Goal: Task Accomplishment & Management: Manage account settings

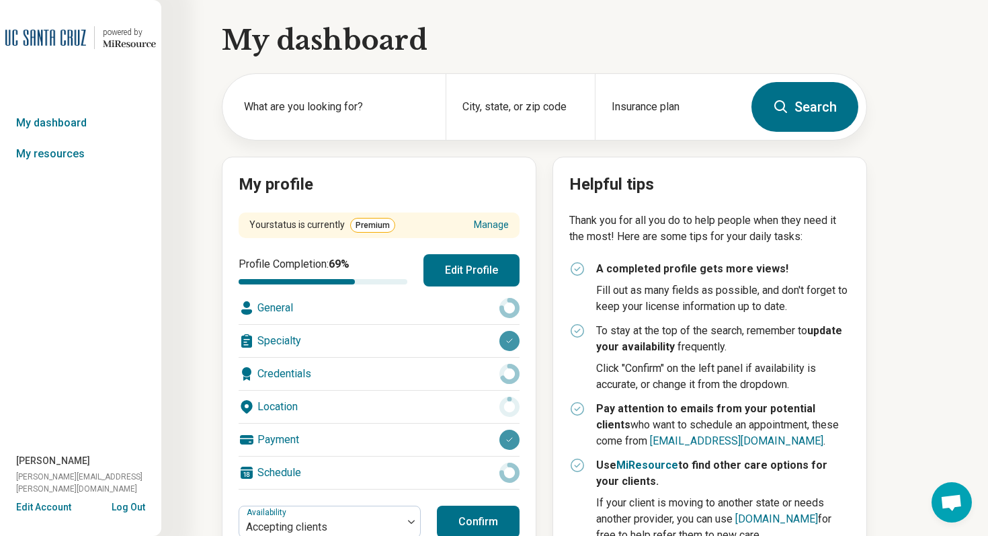
click at [56, 505] on button "Edit Account" at bounding box center [43, 507] width 55 height 14
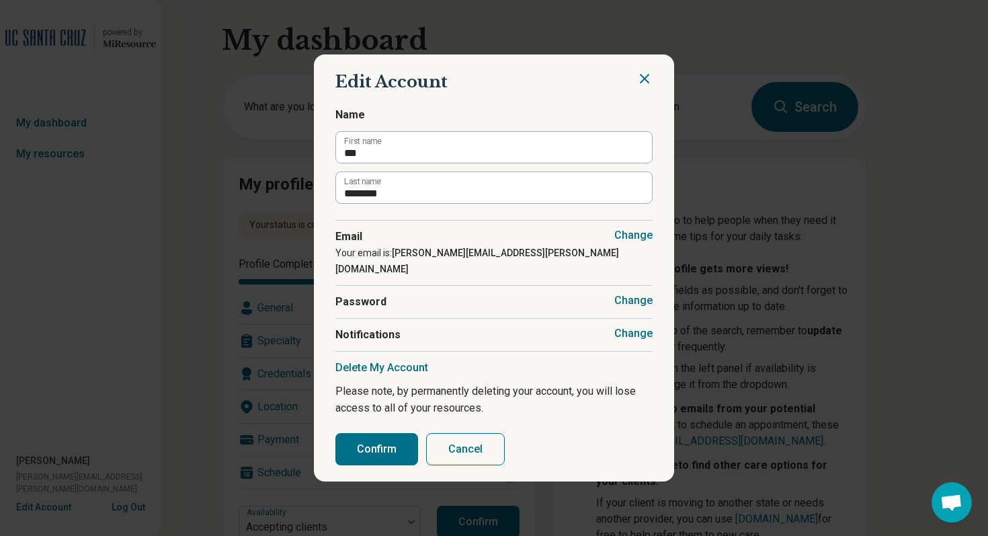
click at [641, 327] on button "Change" at bounding box center [633, 333] width 38 height 13
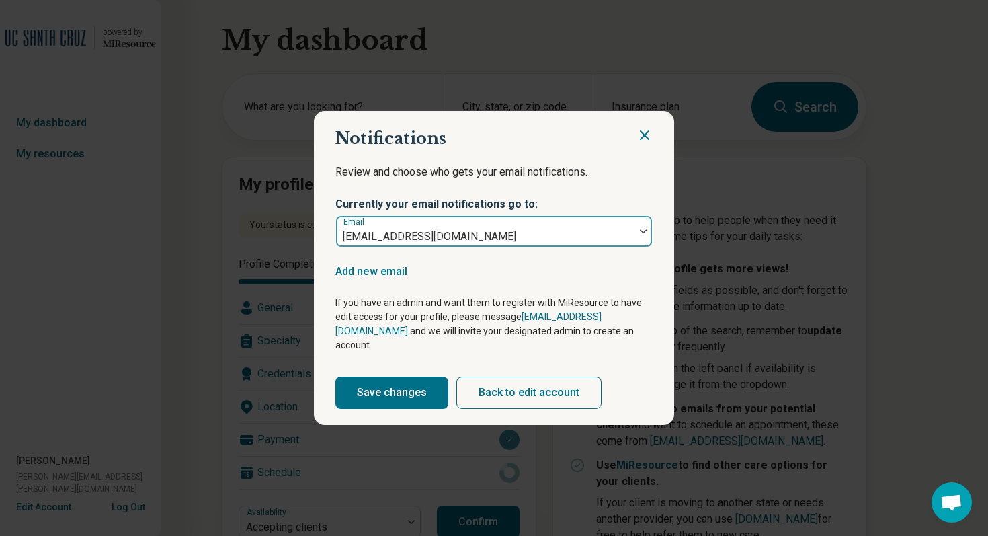
click at [627, 240] on div at bounding box center [485, 236] width 288 height 19
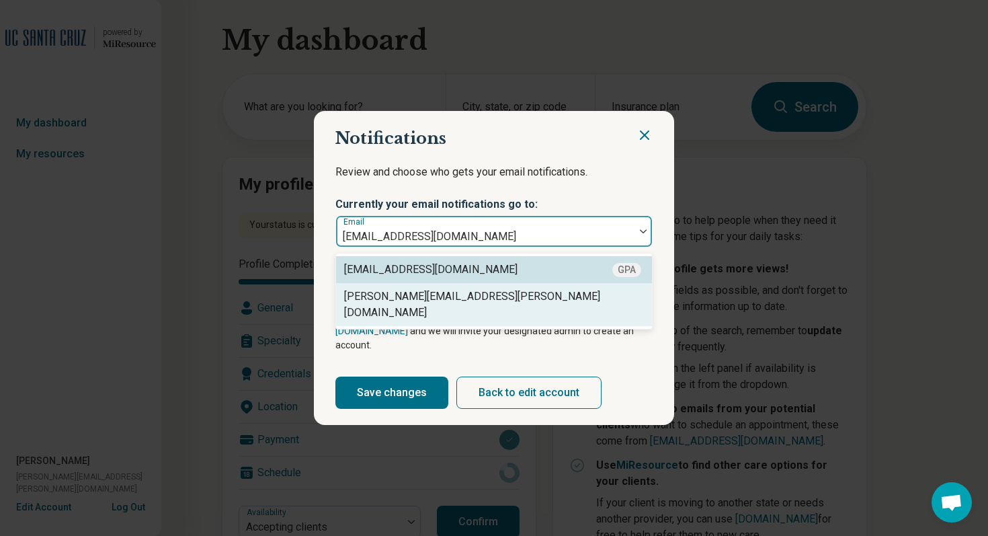
click at [570, 310] on div "prohaska.kimberly@gmail.com" at bounding box center [494, 304] width 300 height 32
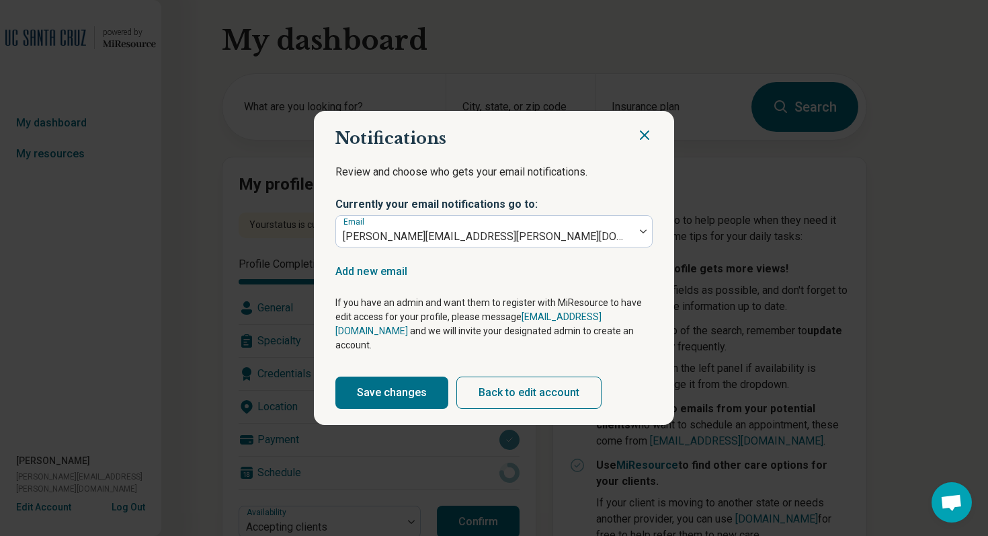
click at [640, 139] on icon "Close" at bounding box center [644, 135] width 8 height 8
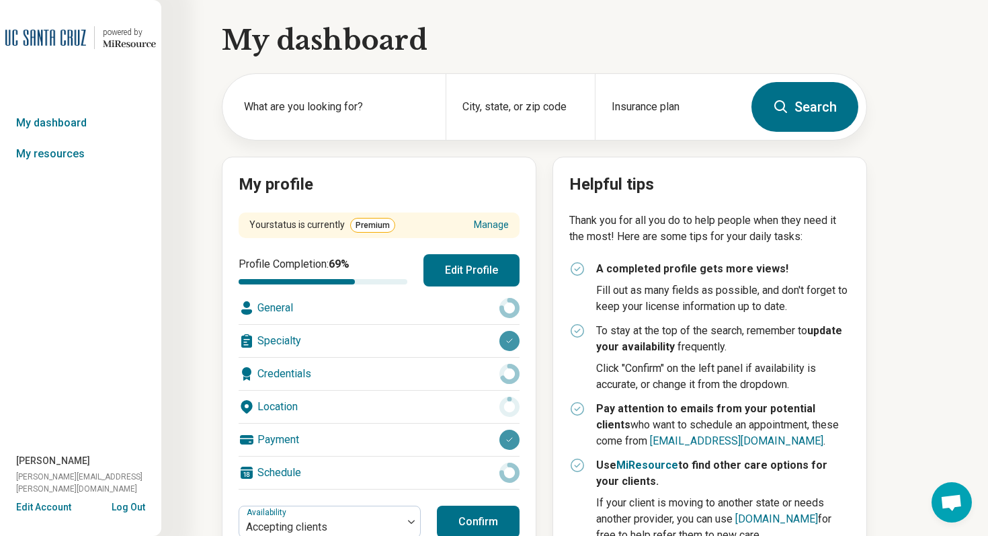
click at [135, 510] on button "Log Out" at bounding box center [129, 505] width 34 height 11
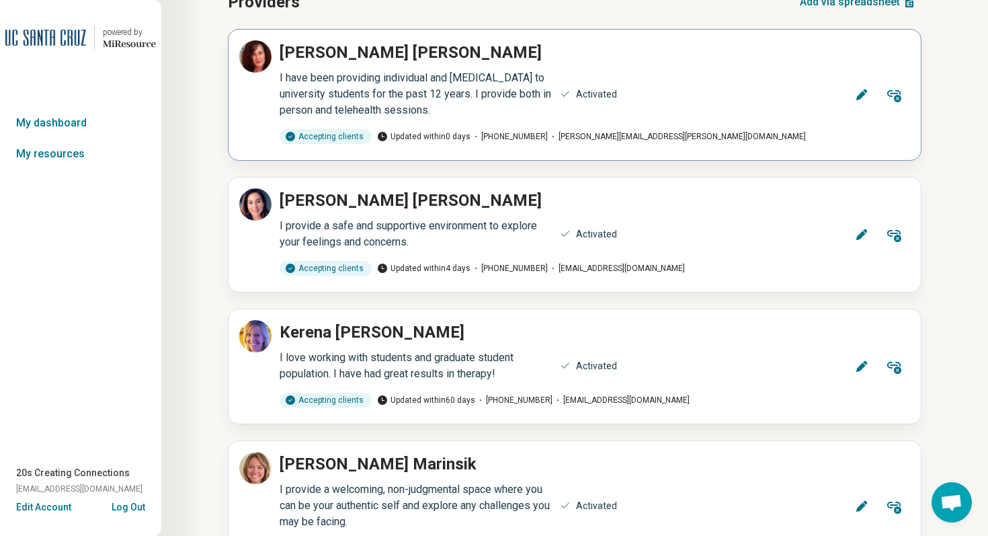
scroll to position [96, 0]
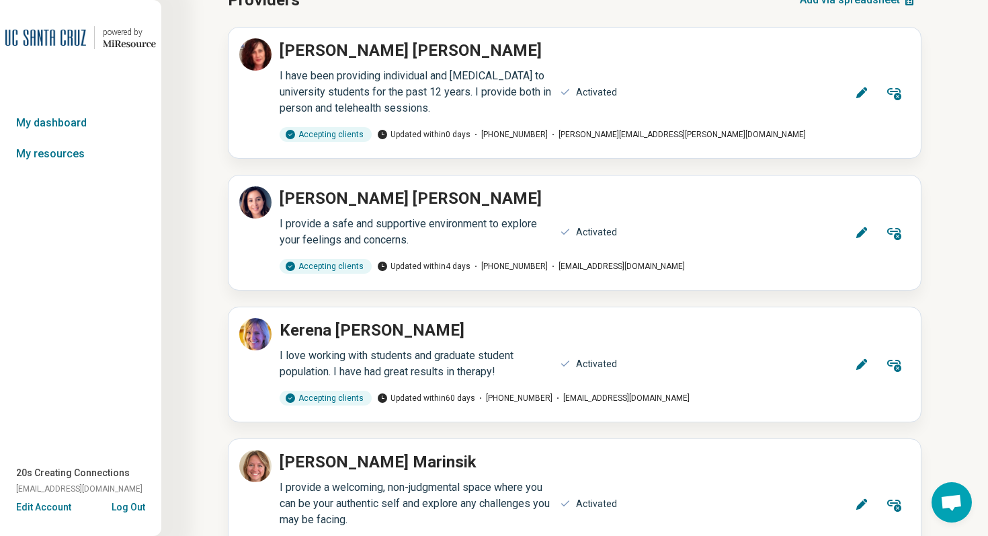
click at [133, 507] on button "Log Out" at bounding box center [129, 505] width 34 height 11
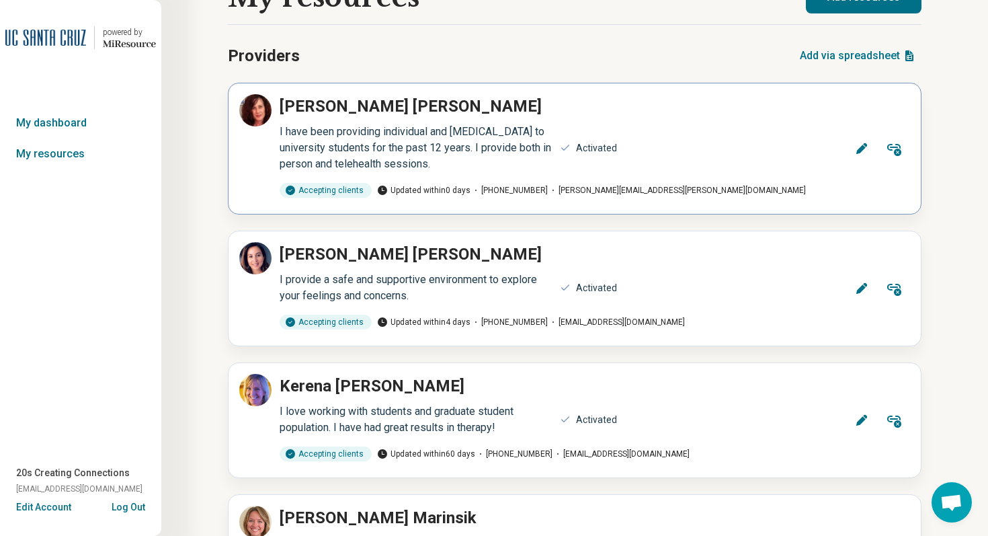
scroll to position [42, 0]
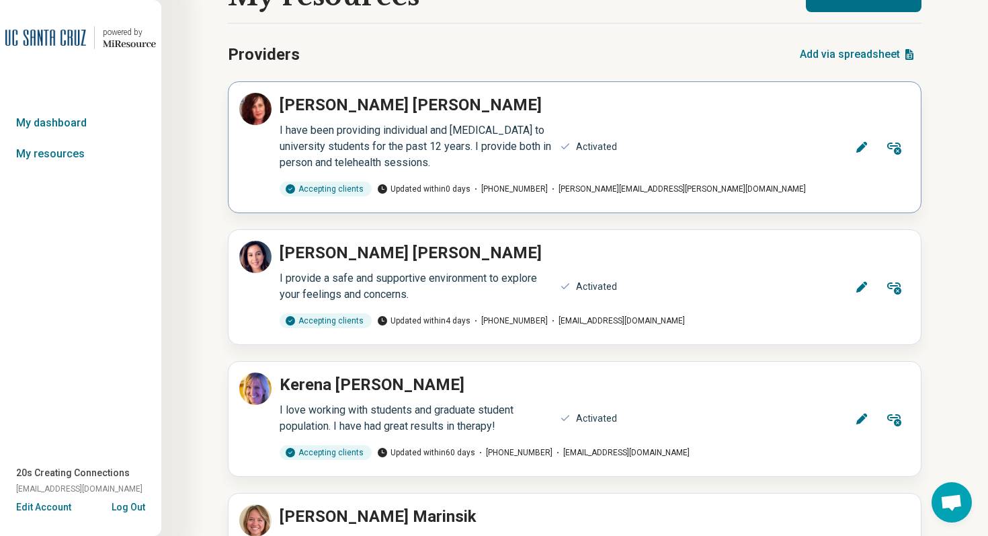
click at [866, 147] on icon at bounding box center [861, 146] width 13 height 13
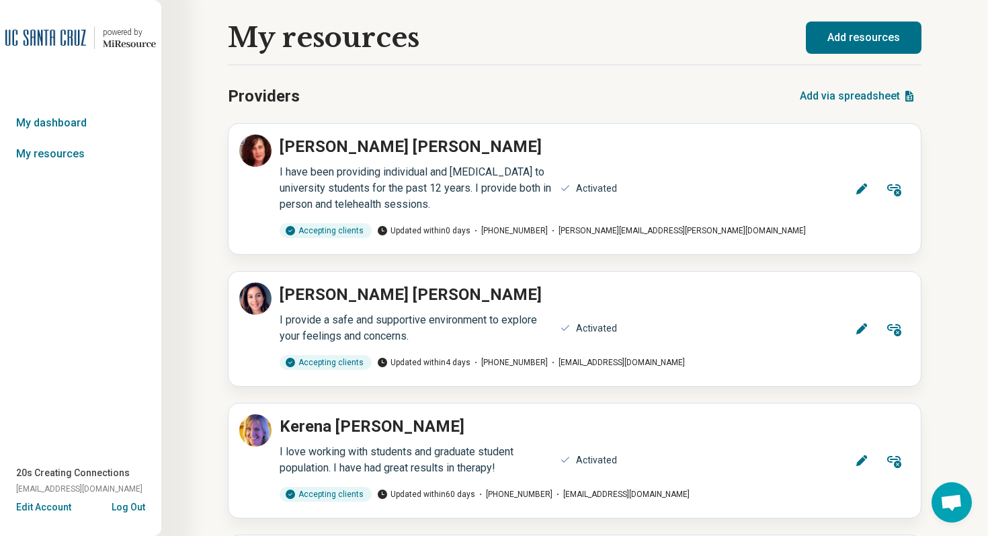
scroll to position [42, 0]
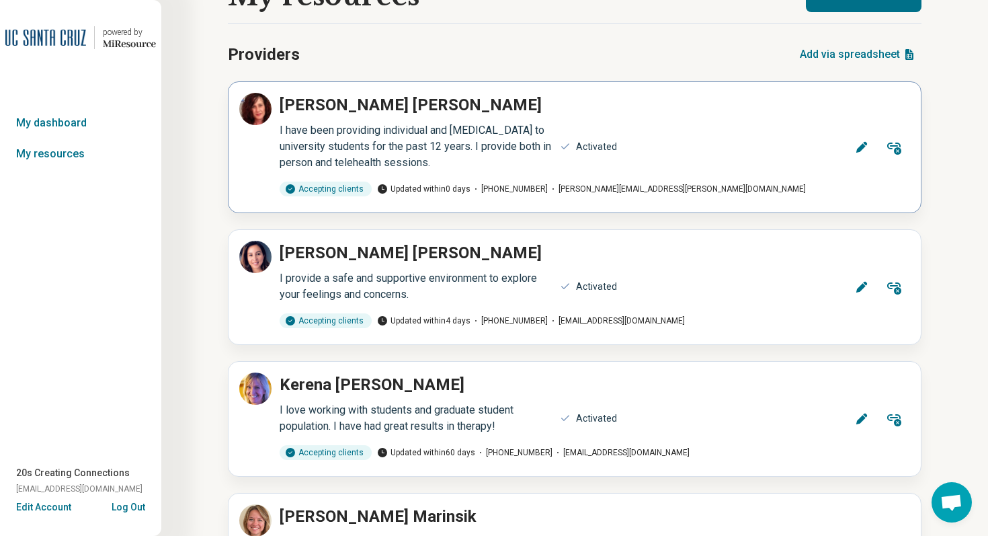
click at [895, 144] on icon at bounding box center [894, 147] width 16 height 16
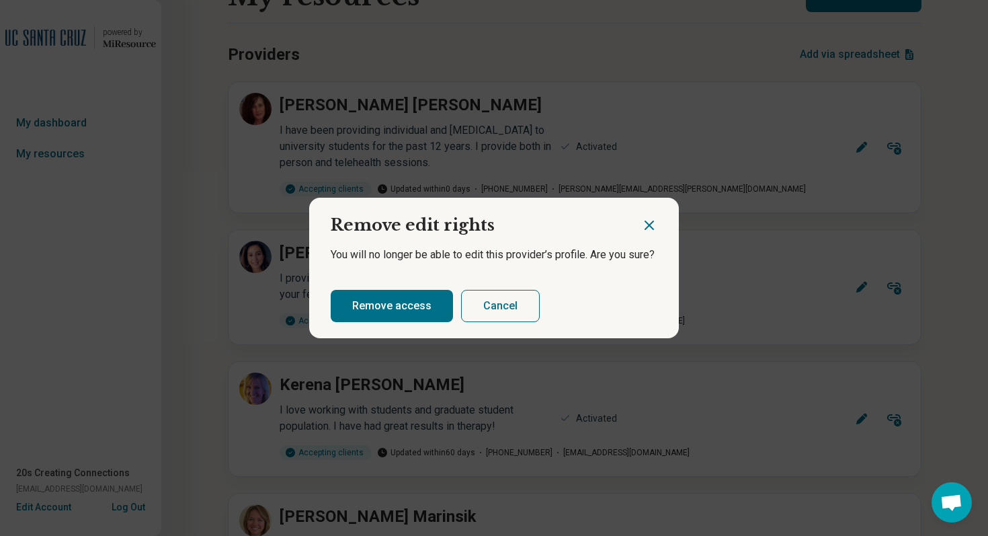
click at [416, 300] on button "Remove access" at bounding box center [392, 306] width 122 height 32
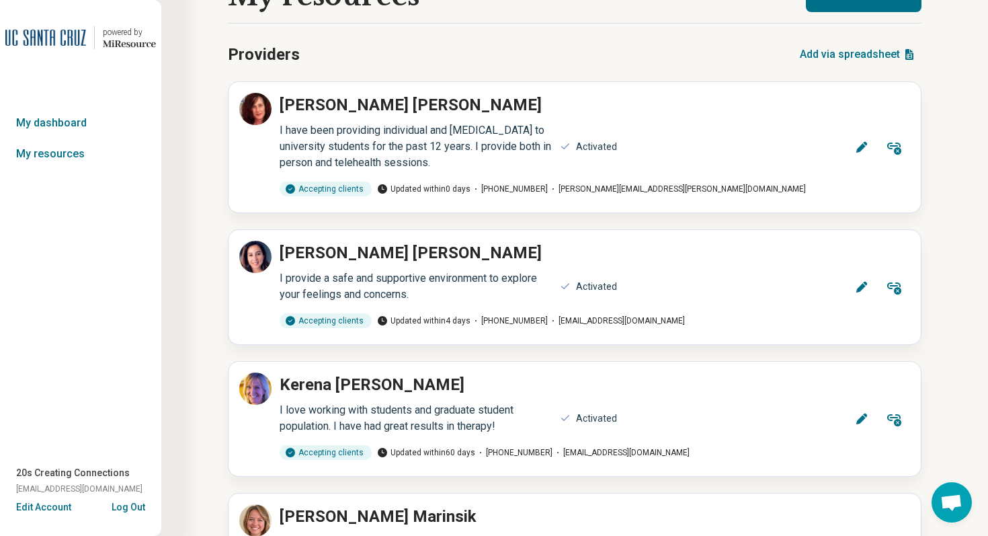
scroll to position [20, 0]
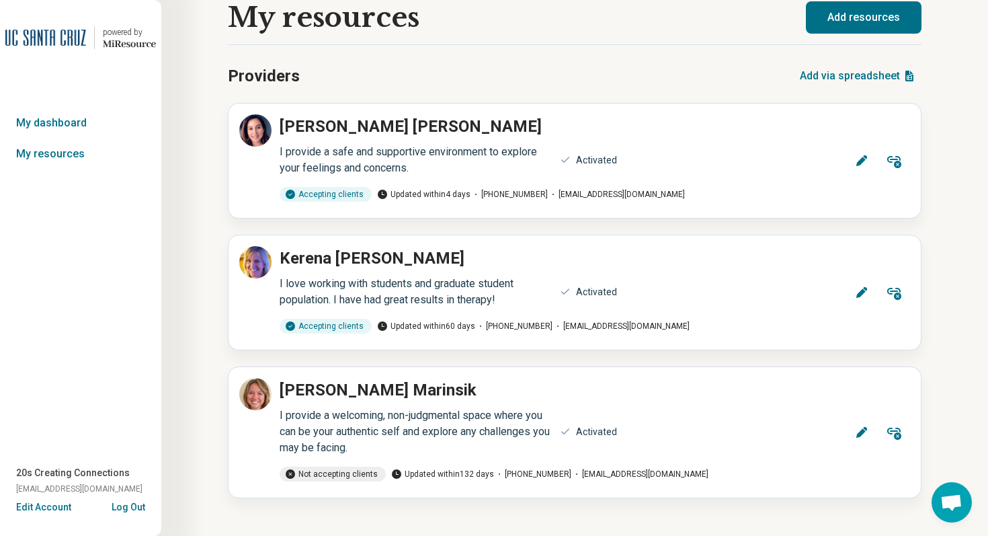
click at [138, 506] on button "Log Out" at bounding box center [129, 505] width 34 height 11
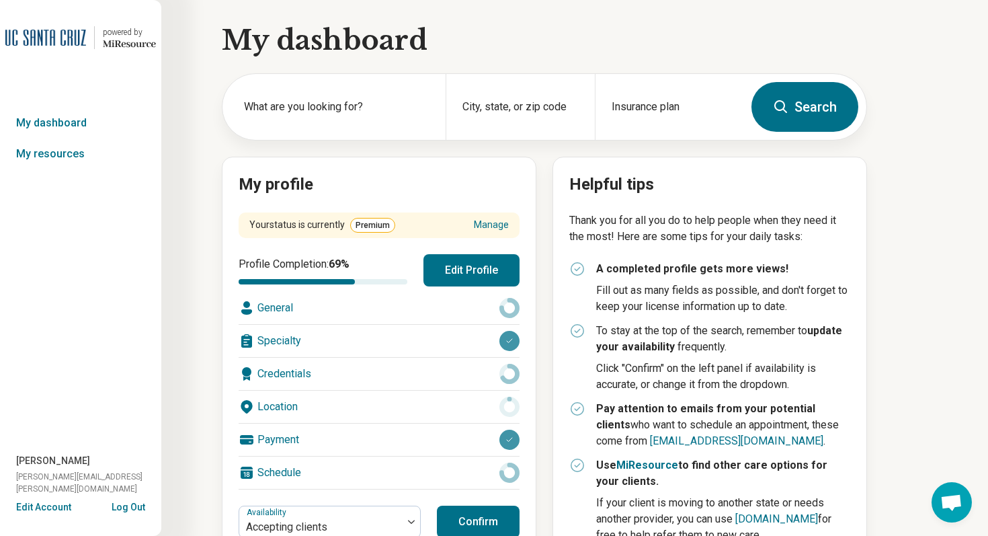
click at [54, 509] on button "Edit Account" at bounding box center [43, 507] width 55 height 14
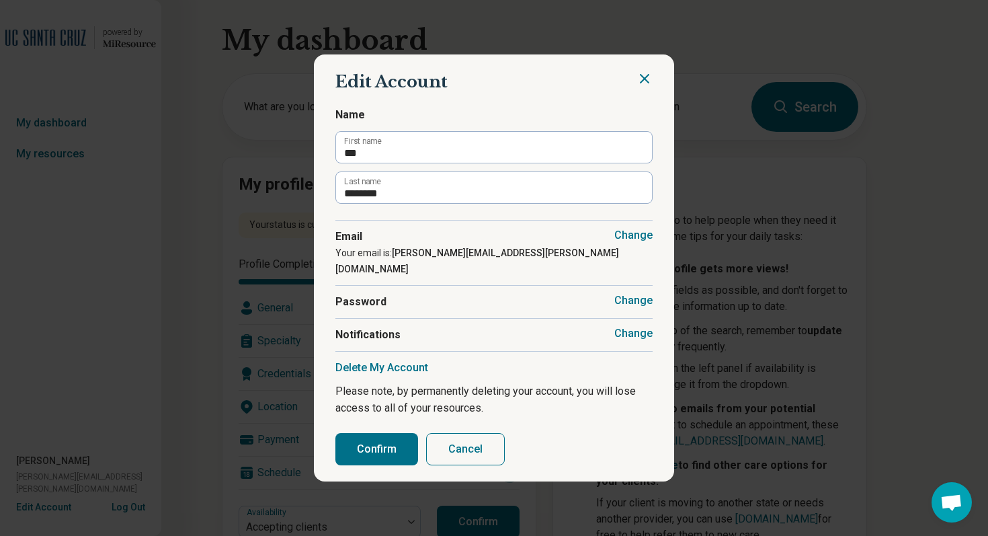
click at [633, 327] on button "Change" at bounding box center [633, 333] width 38 height 13
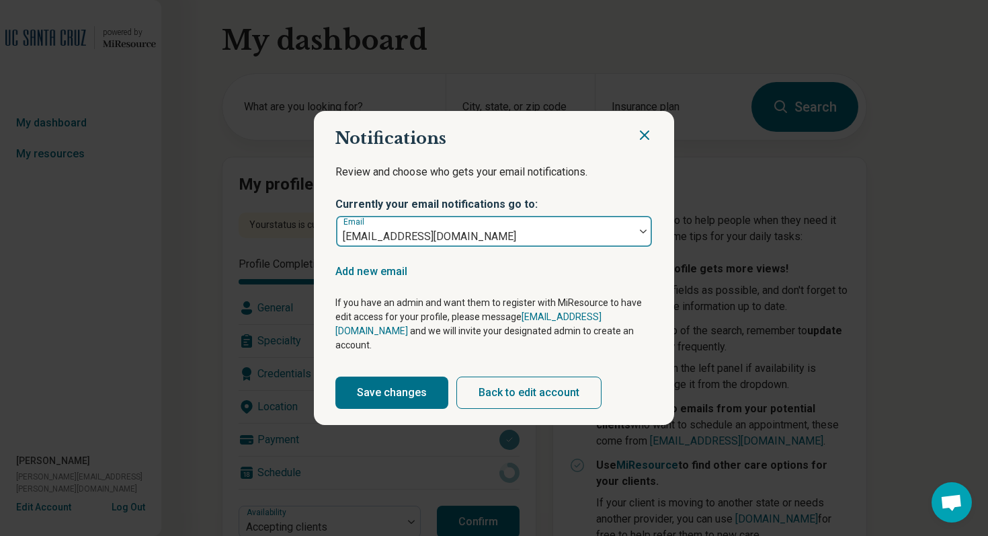
click at [637, 241] on div at bounding box center [642, 231] width 17 height 31
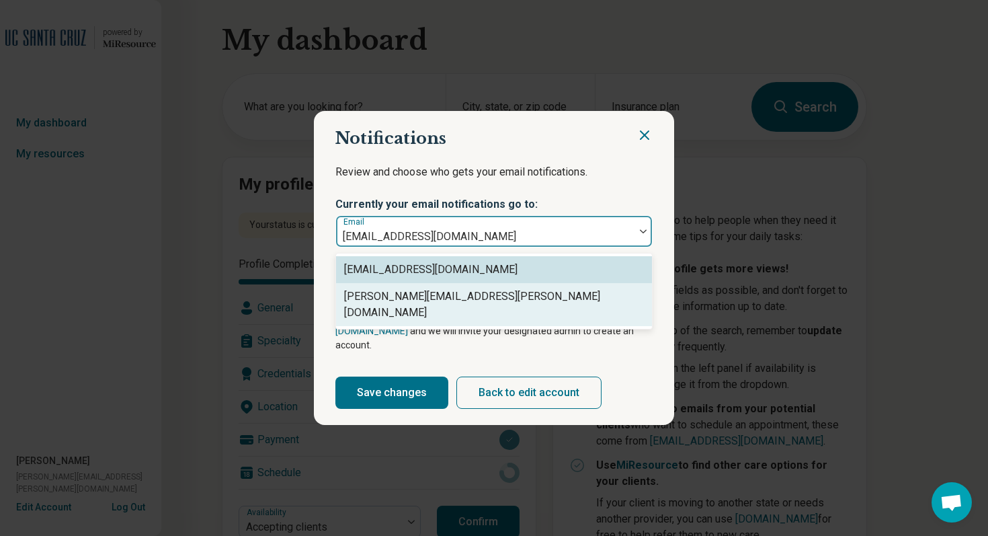
click at [608, 305] on div "prohaska.kimberly@gmail.com" at bounding box center [494, 304] width 300 height 32
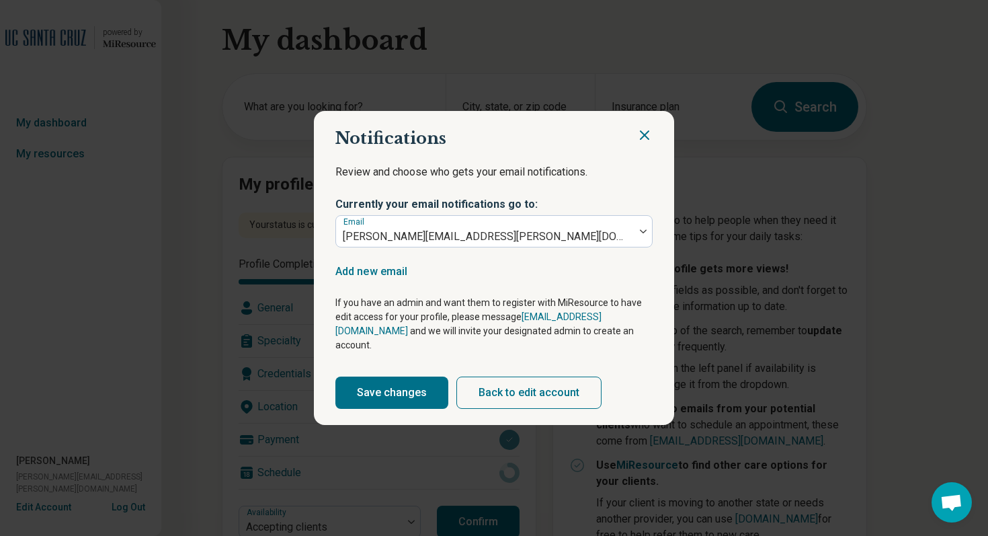
click at [402, 388] on button "Save changes" at bounding box center [391, 392] width 113 height 32
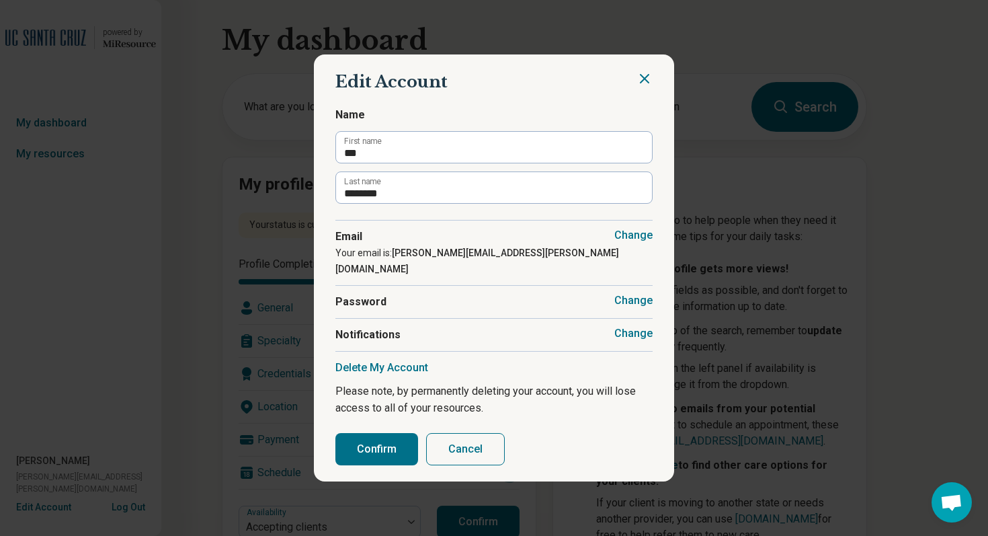
click at [394, 441] on button "Confirm" at bounding box center [376, 449] width 83 height 32
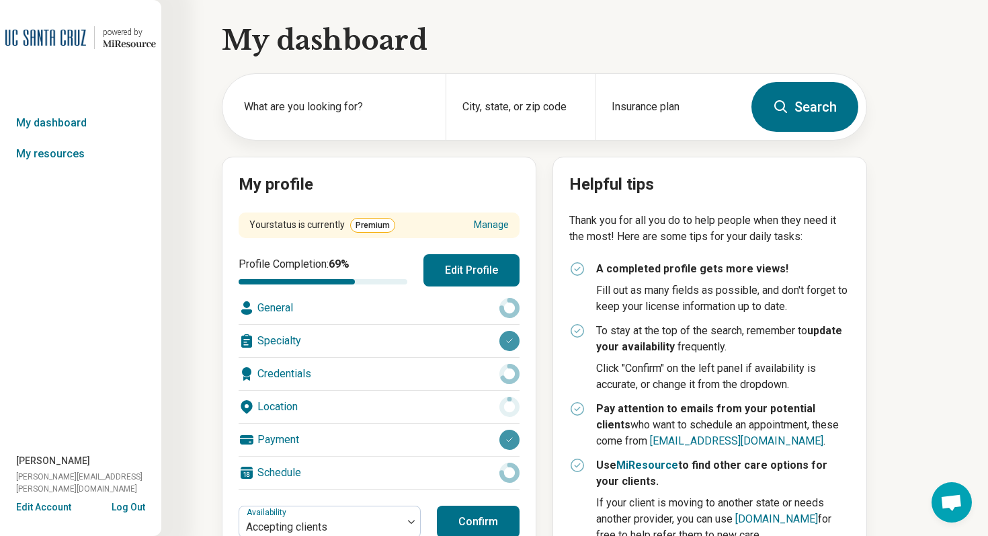
click at [466, 276] on button "Edit Profile" at bounding box center [471, 270] width 96 height 32
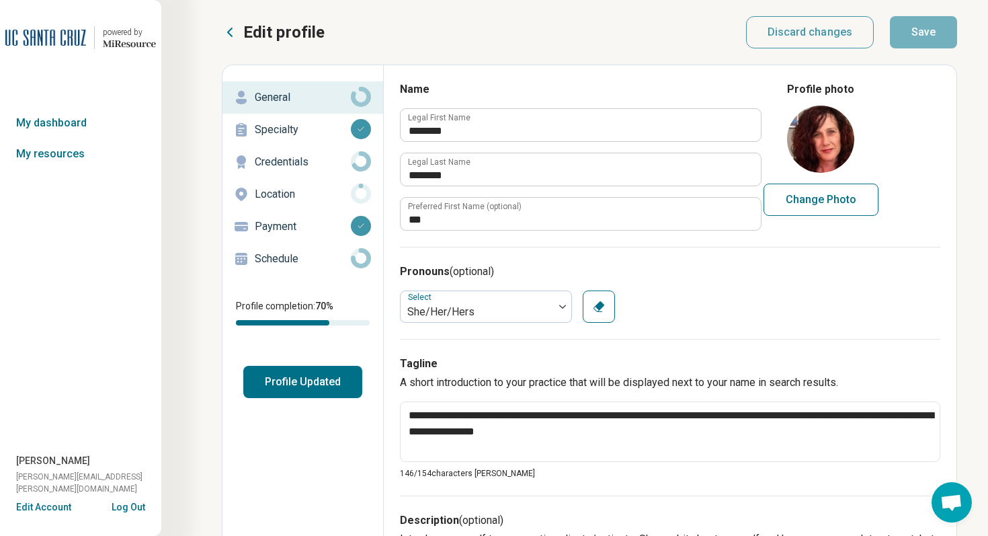
click at [321, 255] on p "Schedule" at bounding box center [303, 259] width 96 height 16
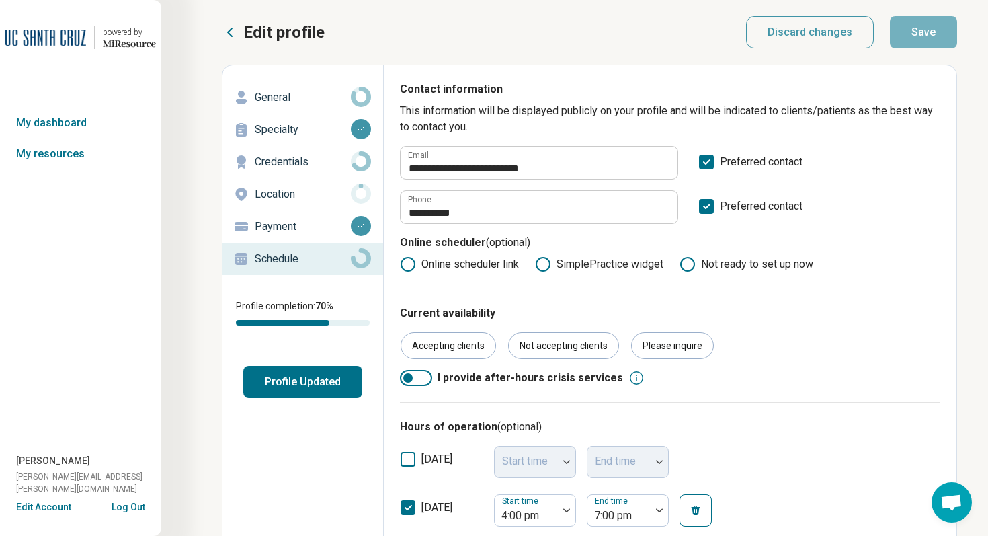
click at [288, 97] on p "General" at bounding box center [303, 97] width 96 height 16
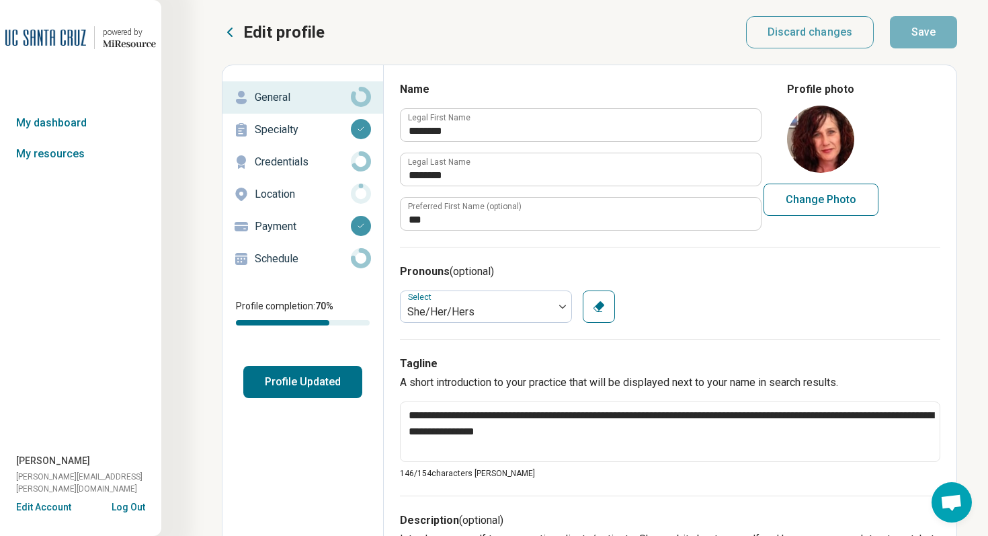
click at [290, 131] on p "Specialty" at bounding box center [303, 130] width 96 height 16
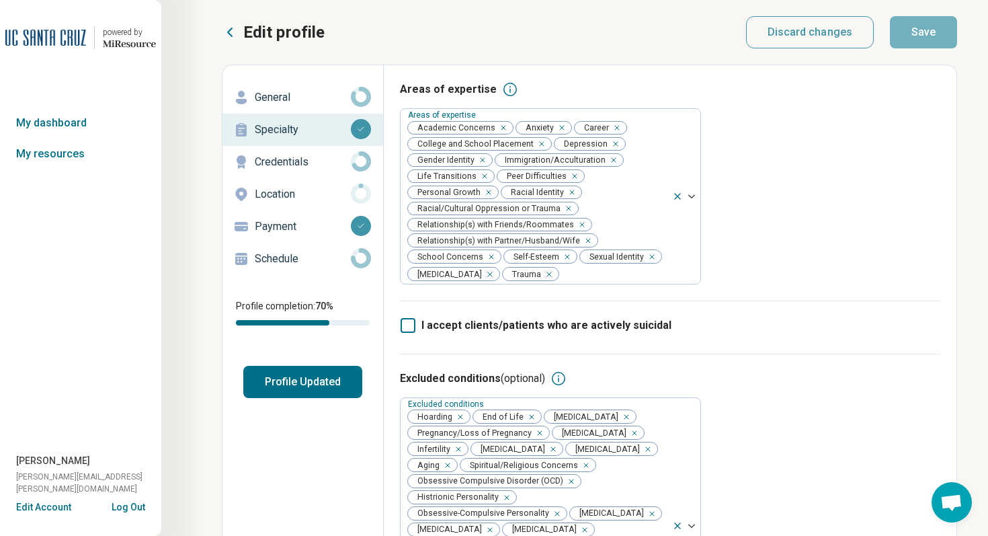
click at [291, 162] on p "Credentials" at bounding box center [303, 162] width 96 height 16
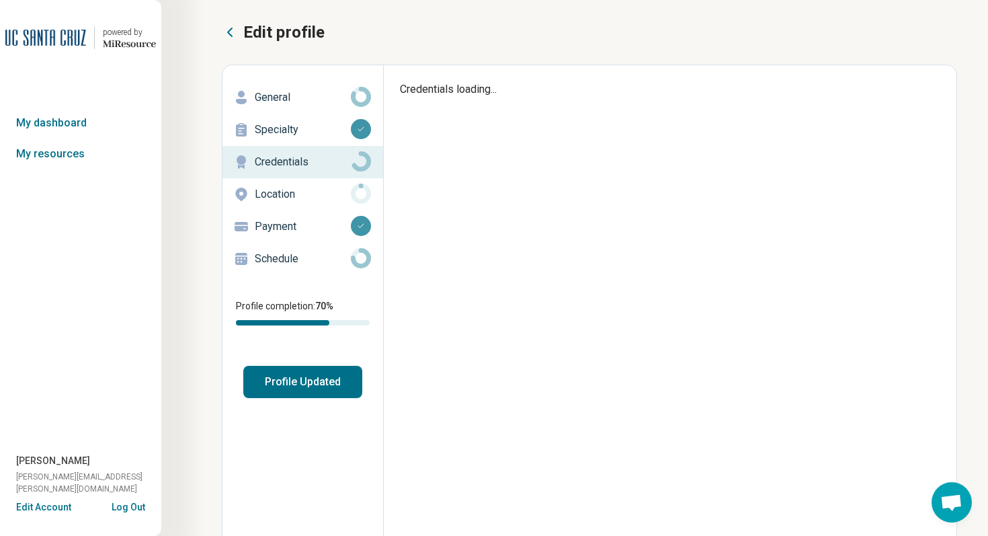
type textarea "*"
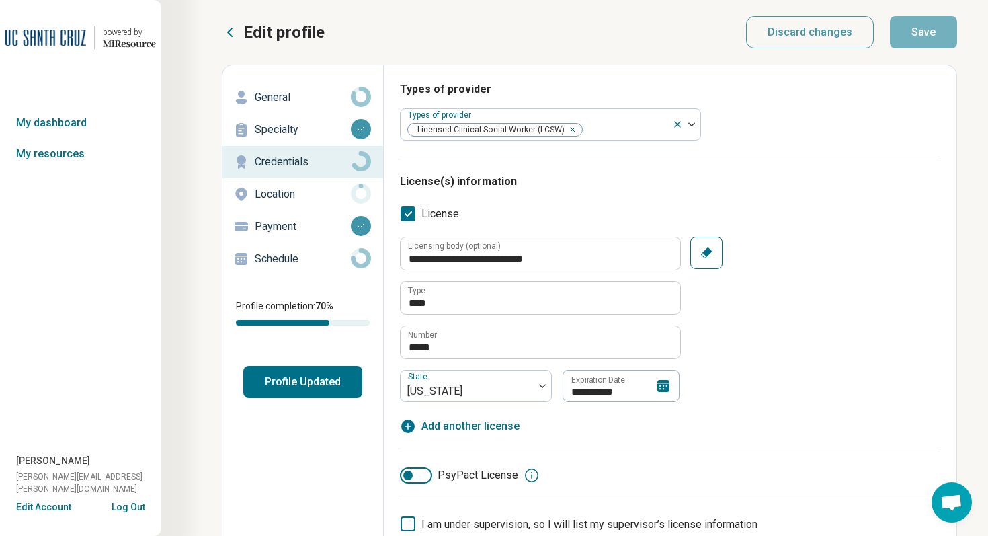
click at [296, 195] on p "Location" at bounding box center [303, 194] width 96 height 16
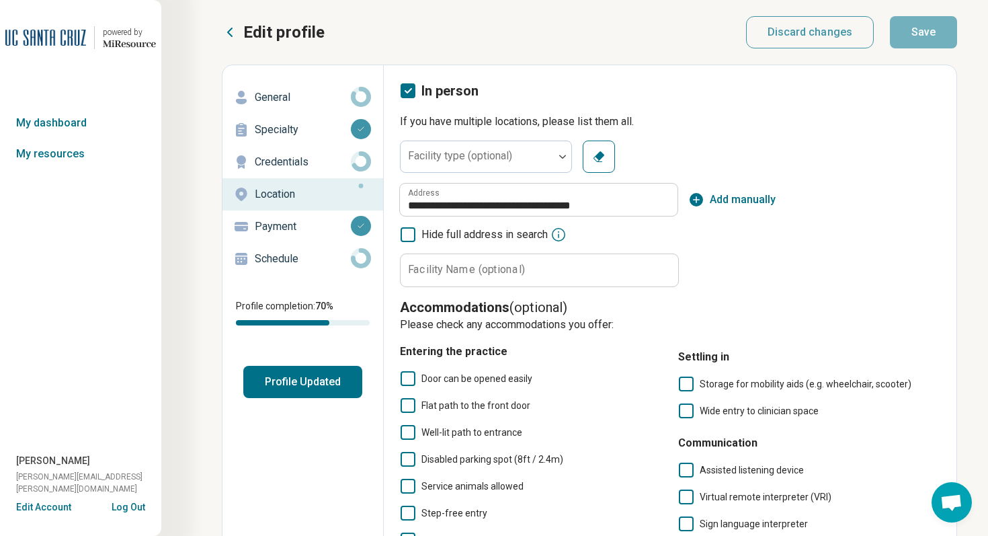
click at [292, 261] on p "Schedule" at bounding box center [303, 259] width 96 height 16
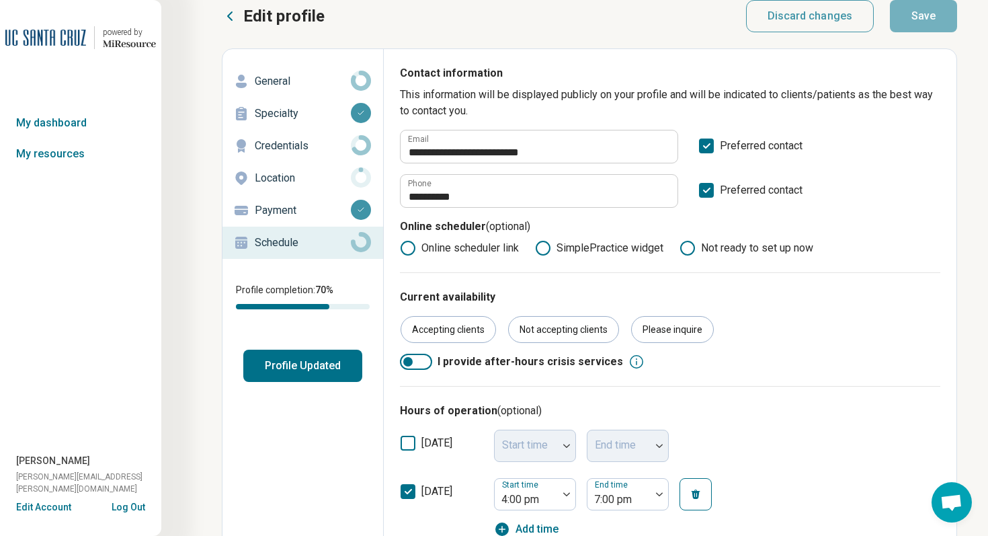
scroll to position [32, 0]
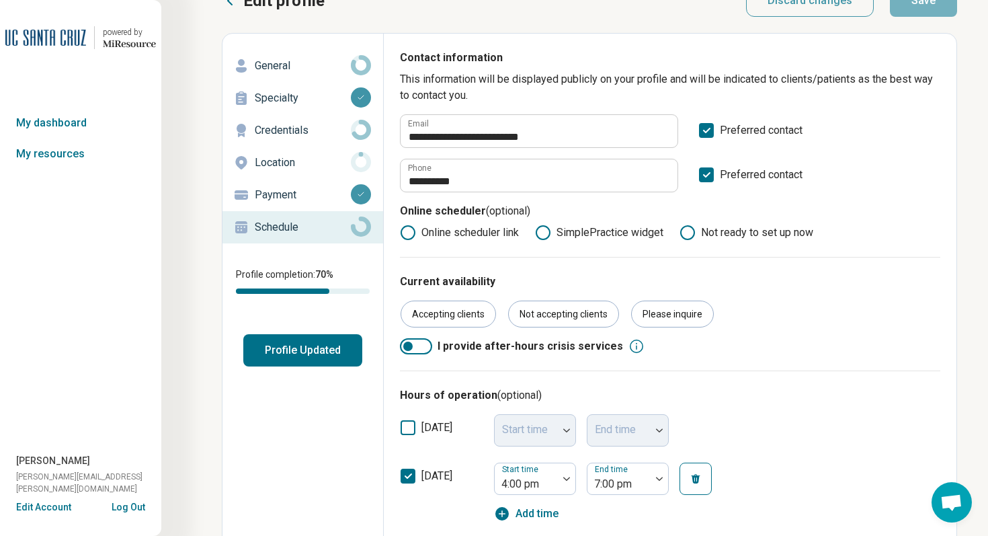
click at [56, 505] on button "Edit Account" at bounding box center [43, 507] width 55 height 14
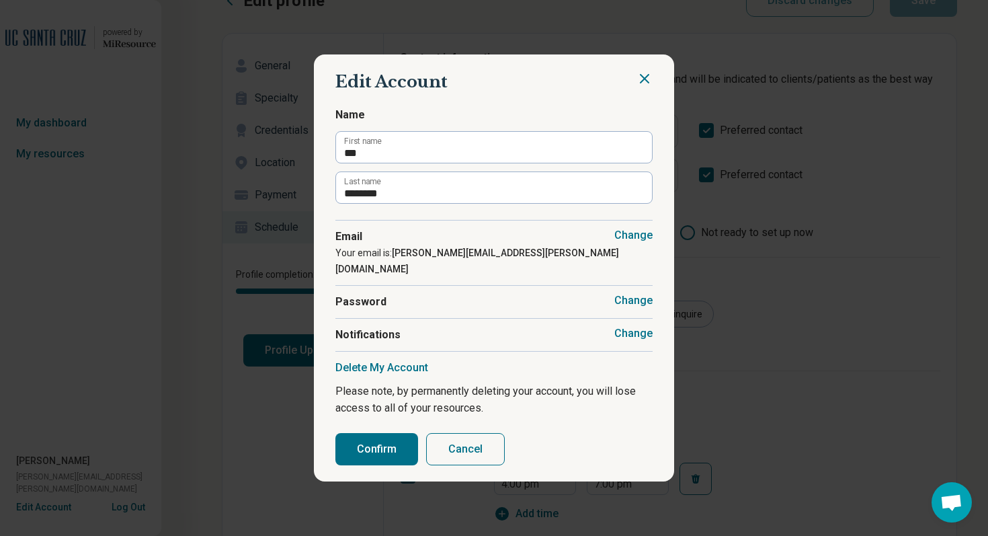
click at [635, 327] on button "Change" at bounding box center [633, 333] width 38 height 13
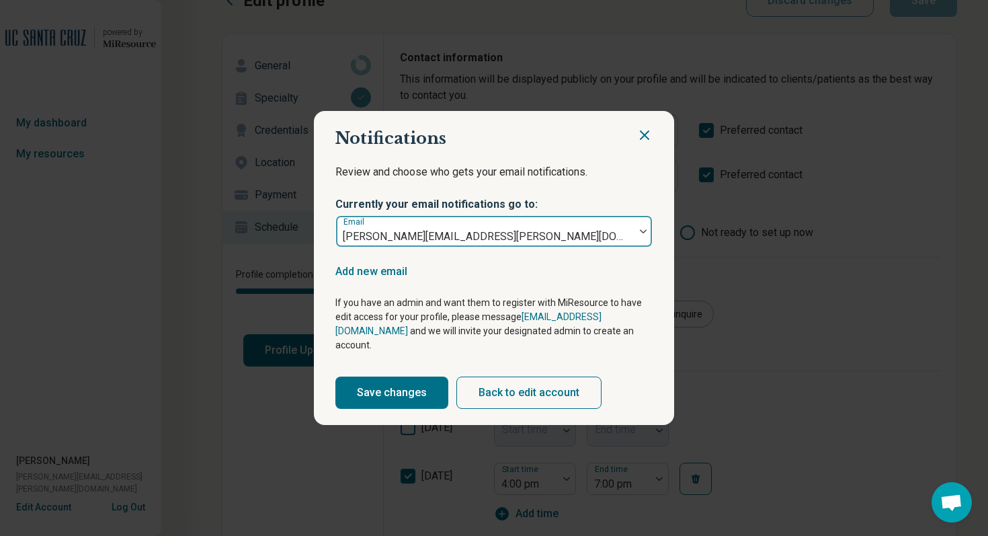
click at [645, 245] on div at bounding box center [642, 231] width 17 height 31
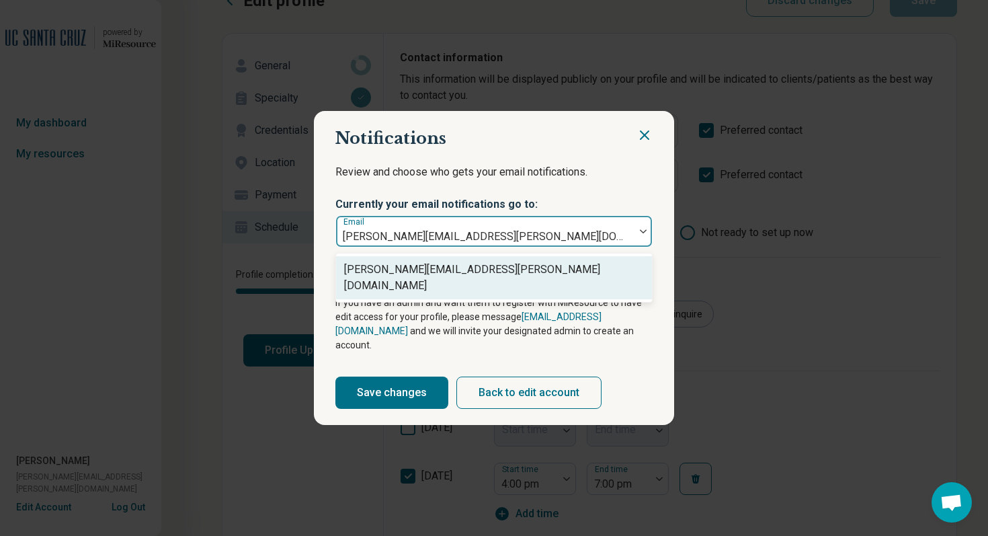
click at [447, 334] on p "If you have an admin and want them to register with MiResource to have edit acc…" at bounding box center [493, 324] width 317 height 56
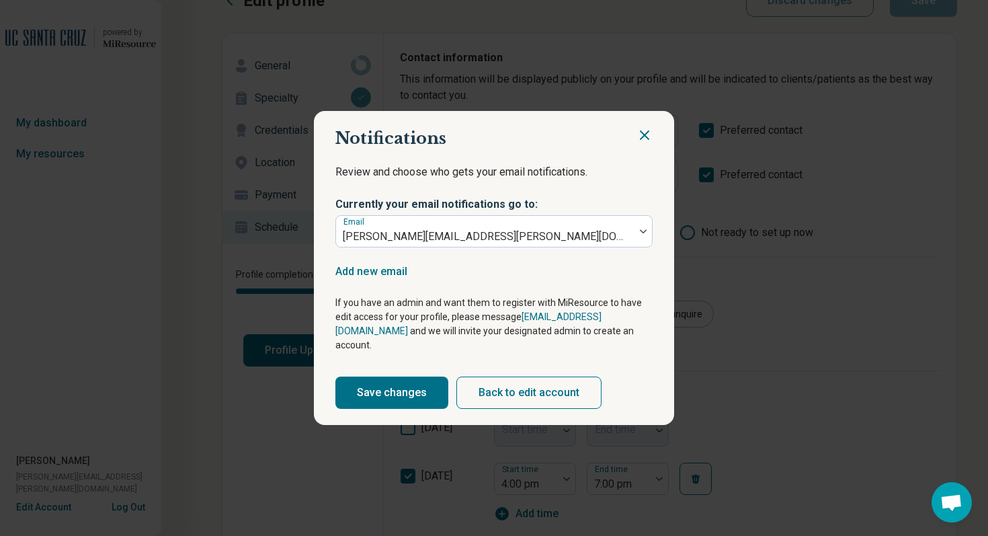
click at [646, 139] on icon "Close" at bounding box center [644, 135] width 8 height 8
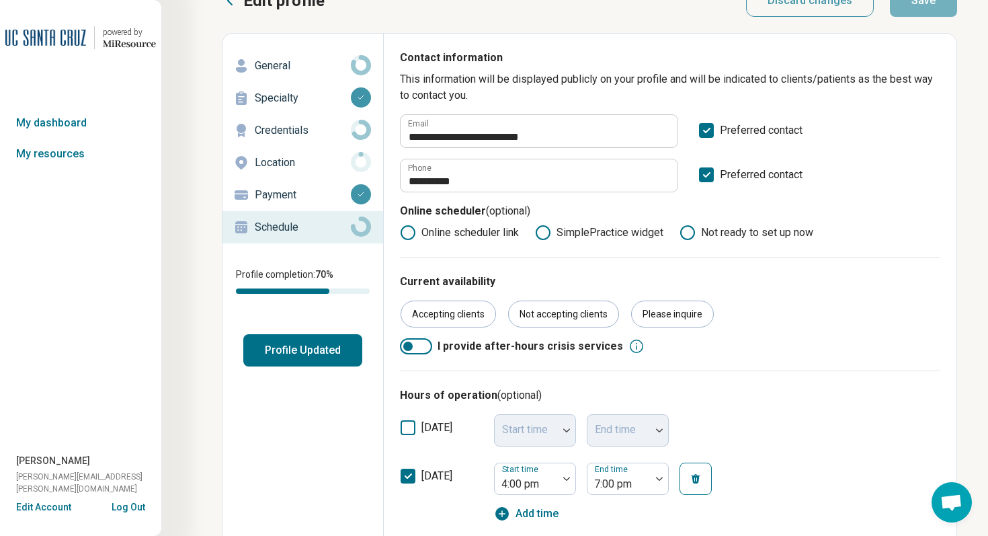
click at [134, 510] on button "Log Out" at bounding box center [129, 505] width 34 height 11
